Goal: Task Accomplishment & Management: Manage account settings

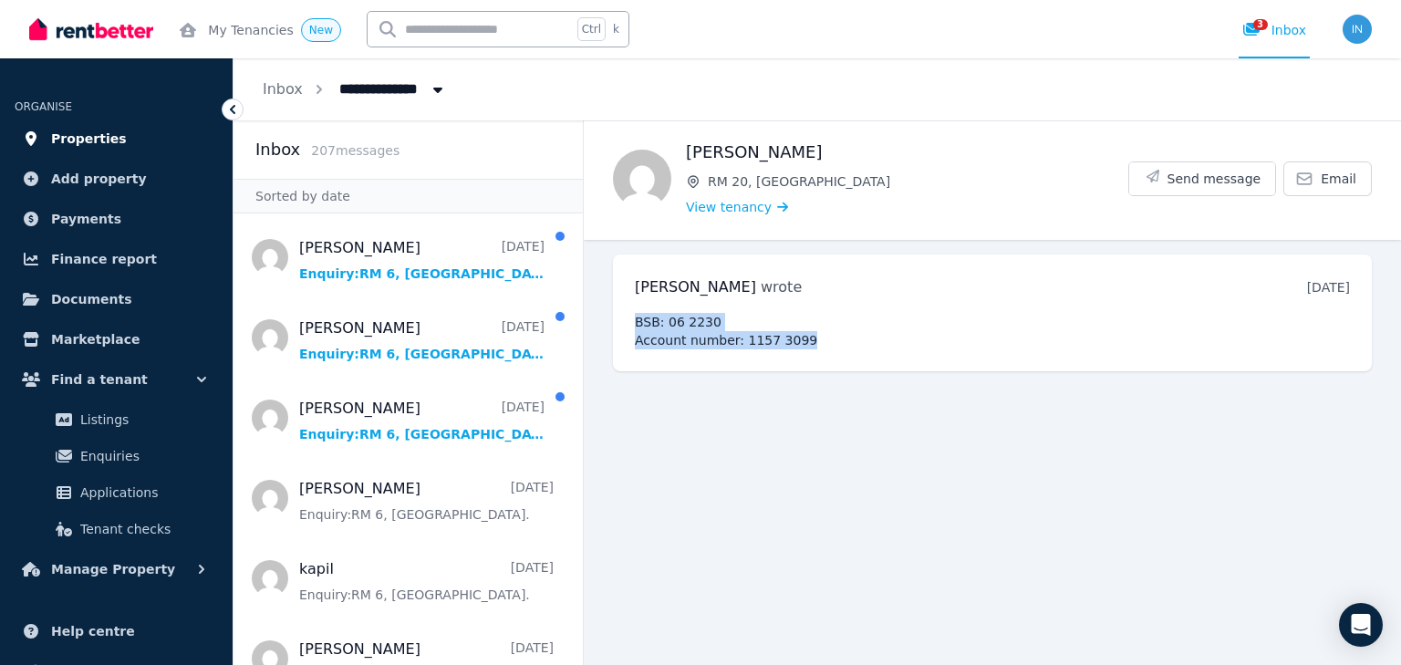
drag, startPoint x: 0, startPoint y: 0, endPoint x: 69, endPoint y: 138, distance: 154.2
click at [69, 138] on span "Properties" at bounding box center [89, 139] width 76 height 22
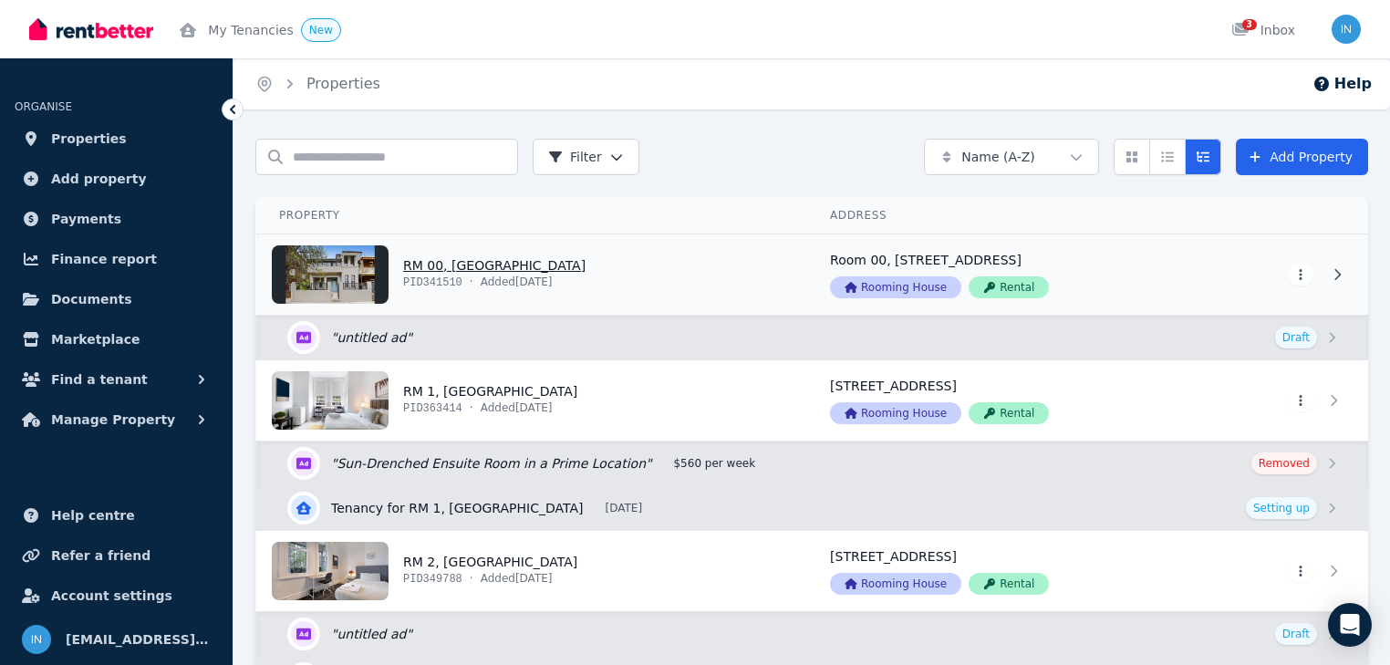
click at [451, 268] on link "View property details" at bounding box center [532, 274] width 551 height 80
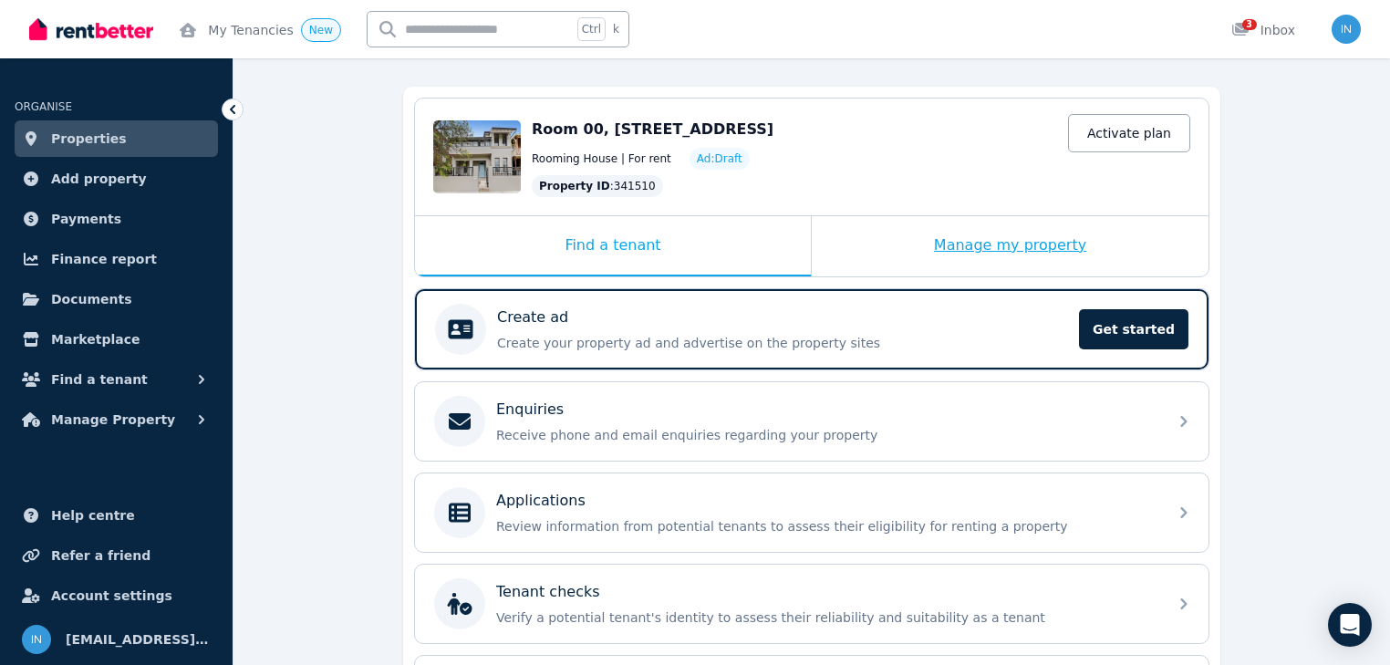
scroll to position [146, 0]
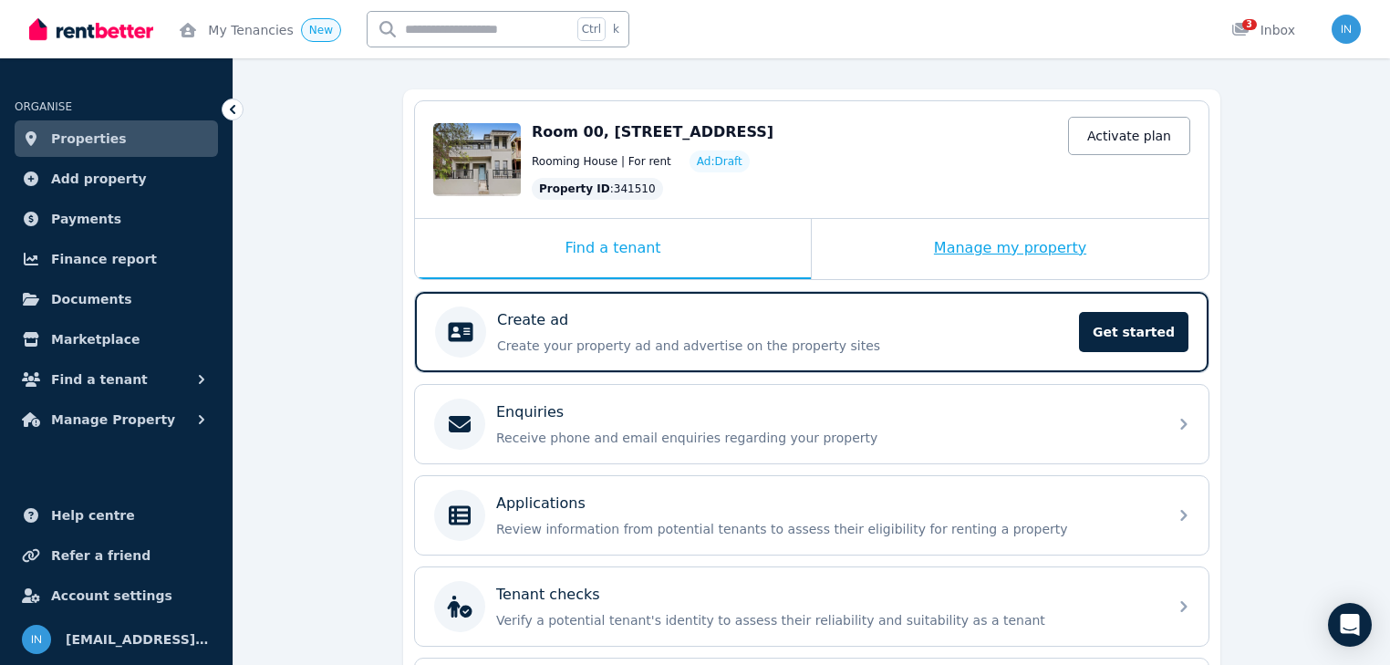
click at [1035, 247] on div "Manage my property" at bounding box center [1010, 249] width 397 height 60
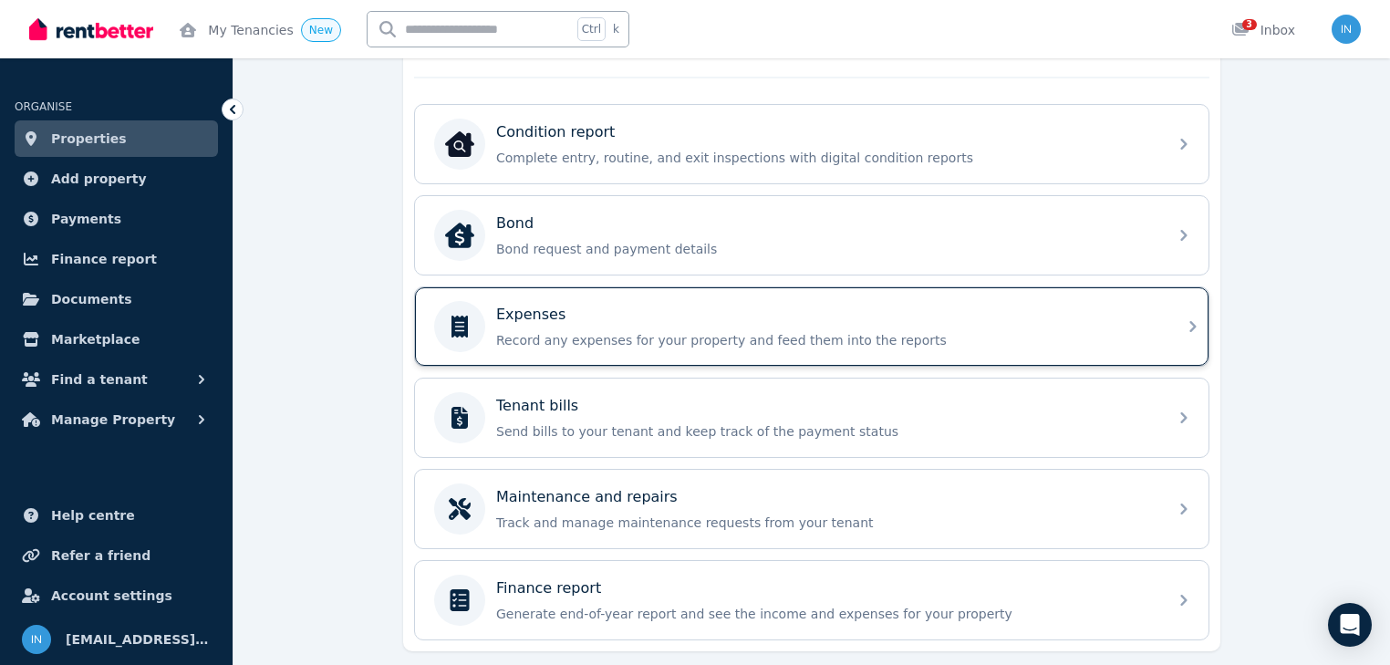
scroll to position [511, 0]
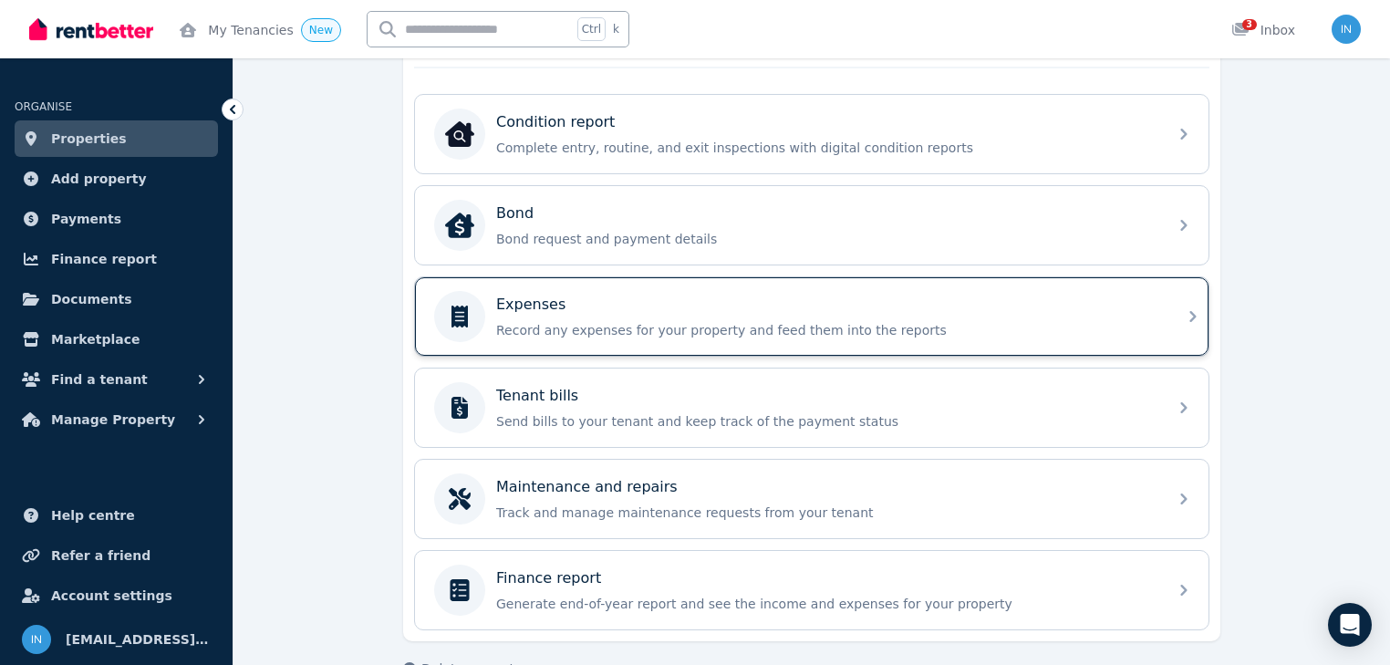
click at [547, 321] on p "Record any expenses for your property and feed them into the reports" at bounding box center [826, 330] width 660 height 18
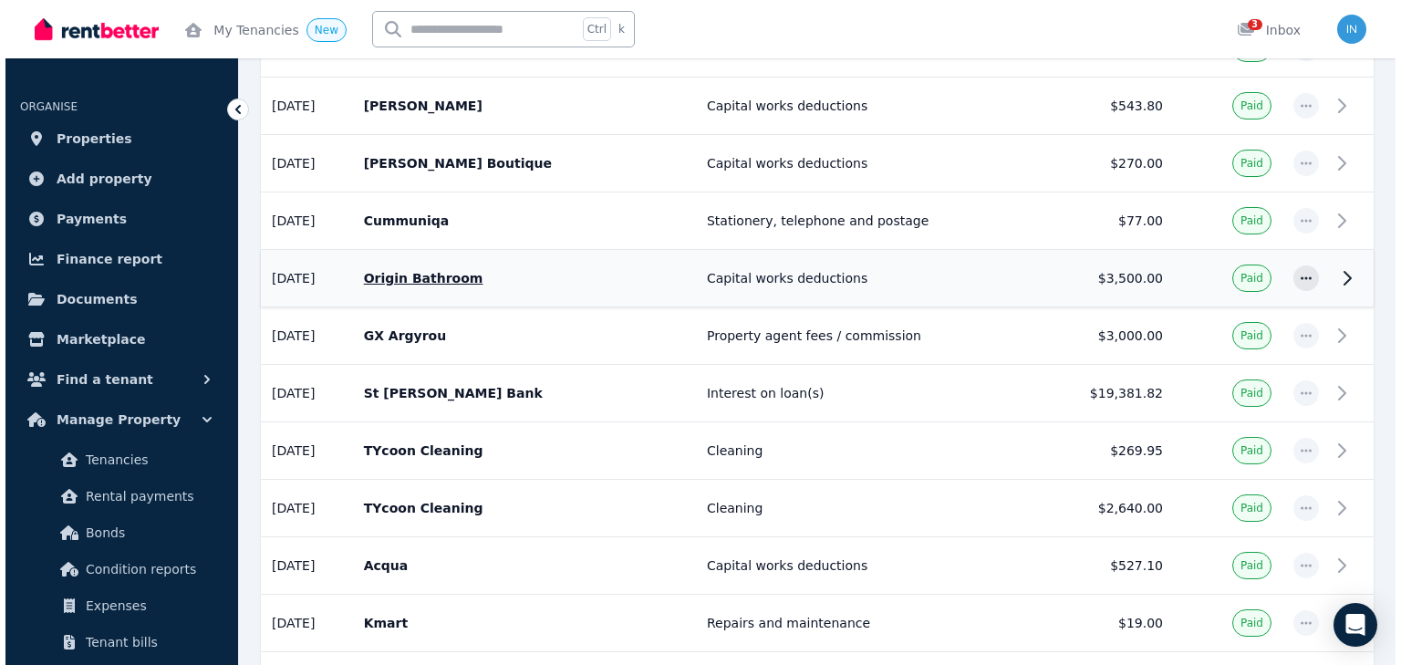
scroll to position [2189, 0]
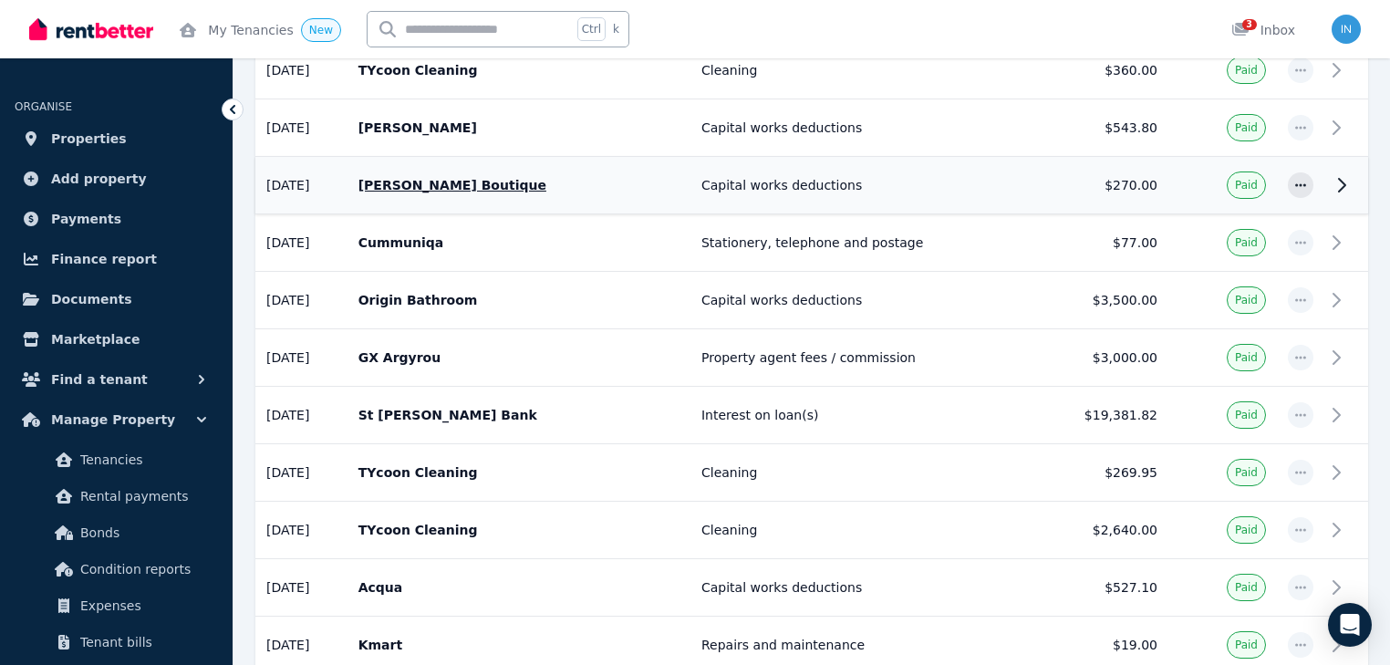
click at [460, 176] on p "[PERSON_NAME] Boutique" at bounding box center [518, 185] width 321 height 18
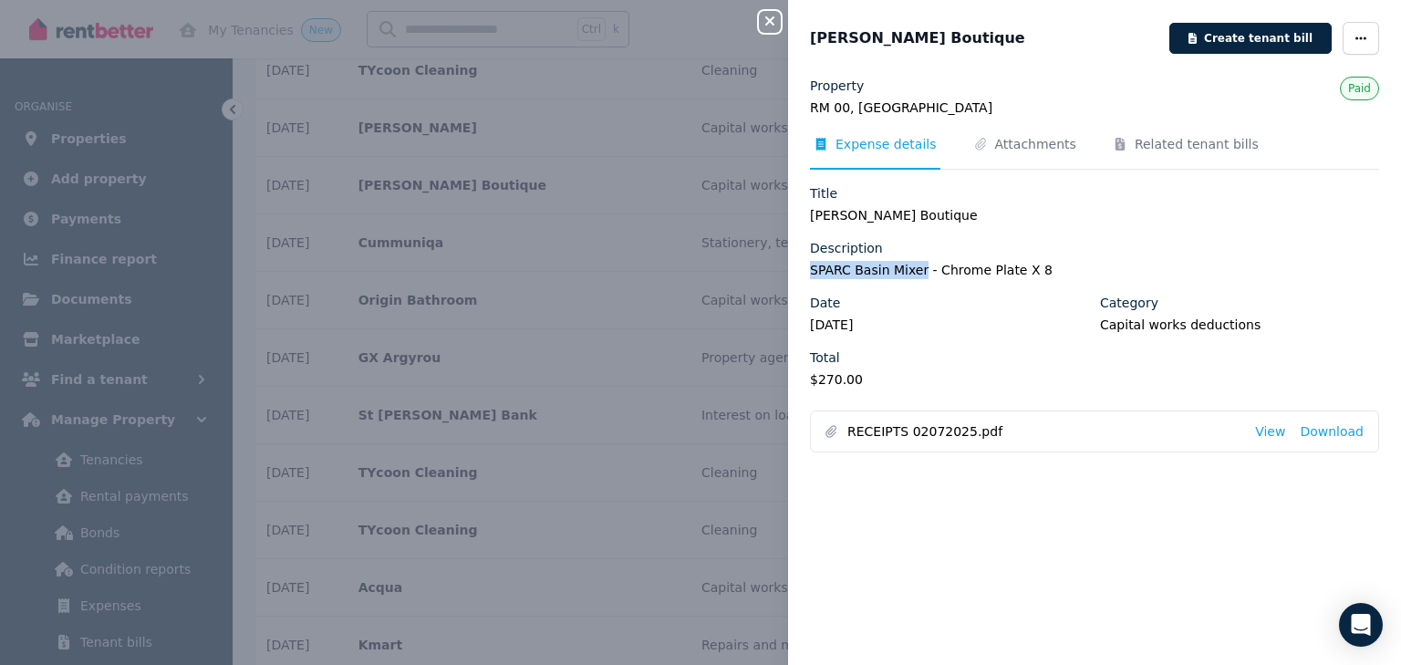
drag, startPoint x: 811, startPoint y: 270, endPoint x: 912, endPoint y: 267, distance: 101.3
click at [912, 267] on legend "SPARC Basin Mixer - Chrome Plate X 8" at bounding box center [1094, 270] width 569 height 18
copy legend "SPARC Basin Mixer"
